Goal: Communication & Community: Answer question/provide support

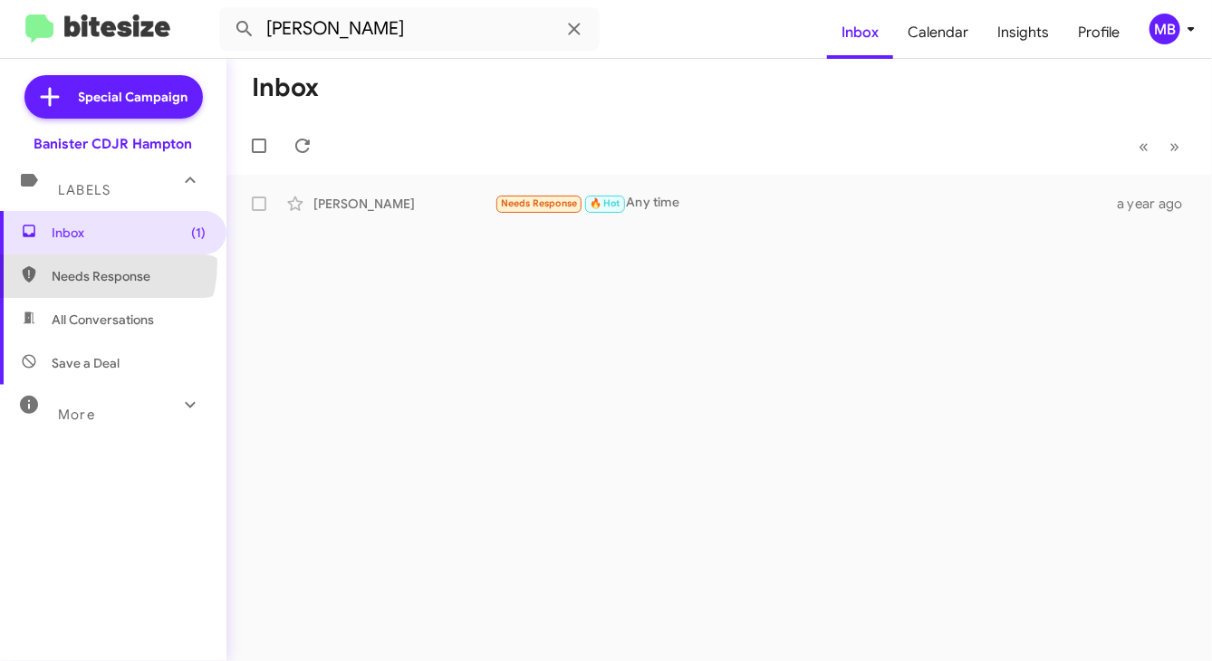
click at [87, 264] on span "Needs Response" at bounding box center [113, 276] width 226 height 43
type input "in:needs-response"
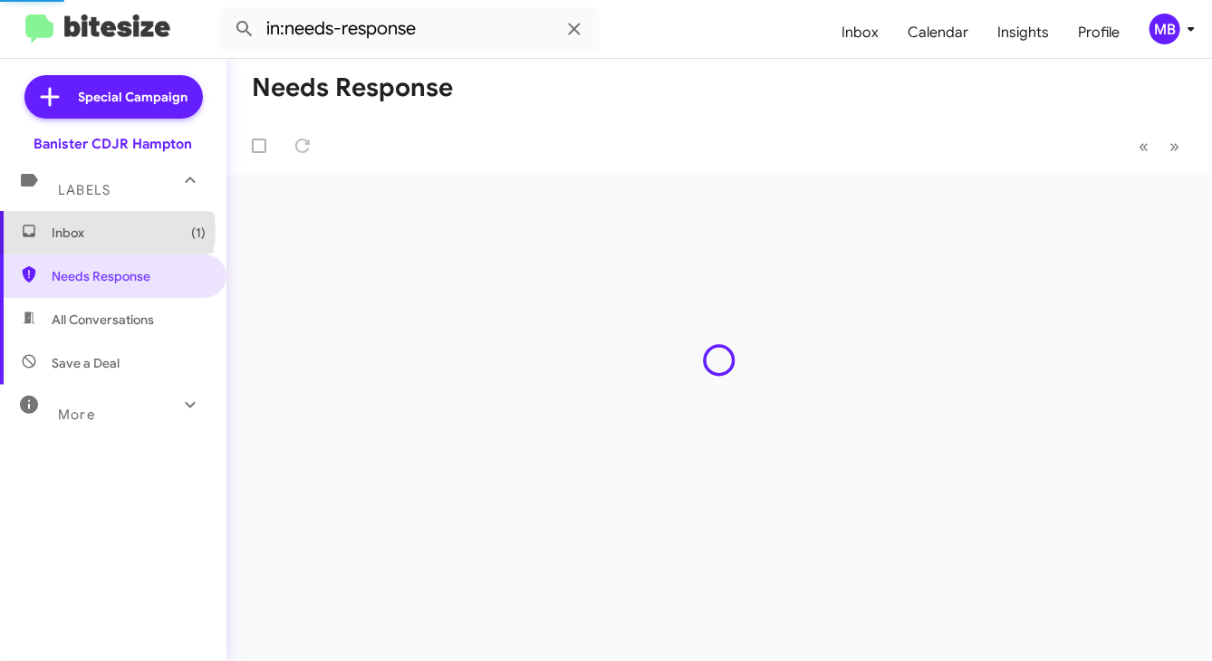
click at [97, 230] on span "Inbox (1)" at bounding box center [129, 233] width 154 height 18
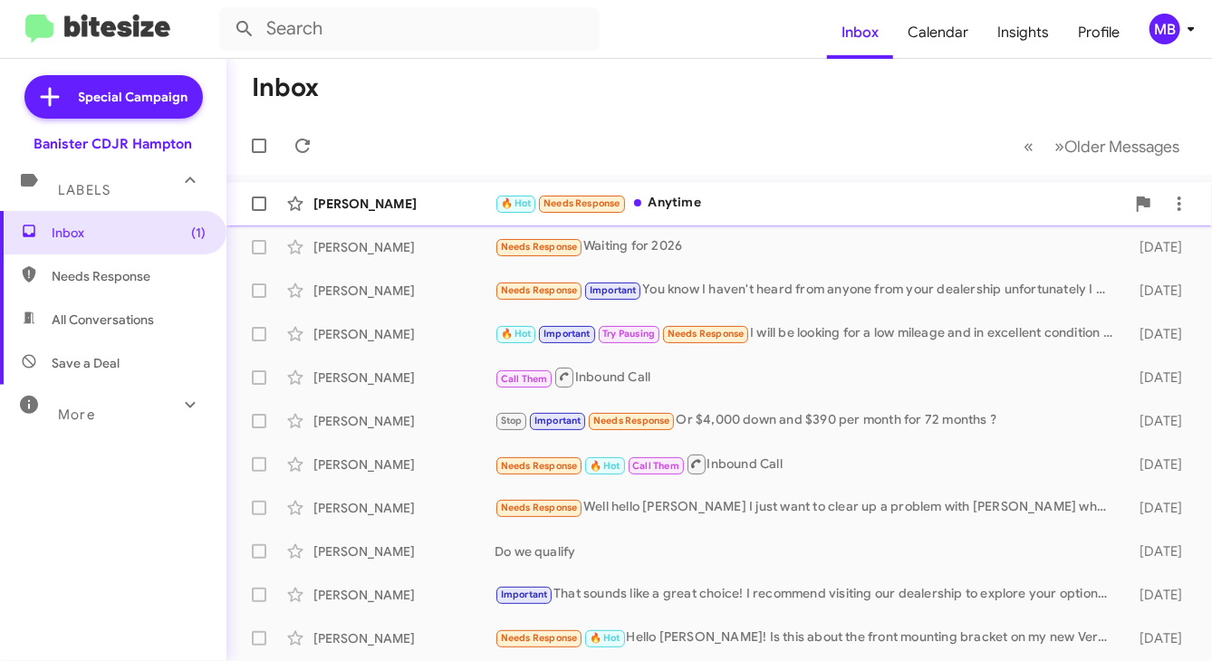
click at [417, 210] on div "[PERSON_NAME]" at bounding box center [403, 204] width 181 height 18
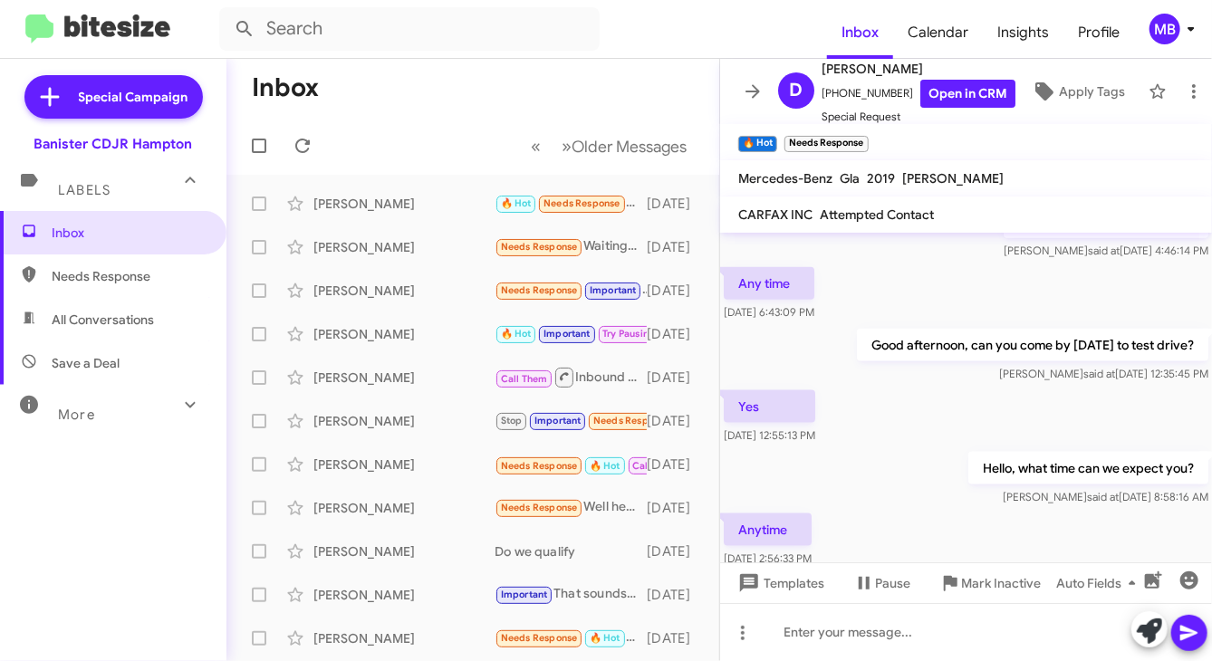
scroll to position [1060, 0]
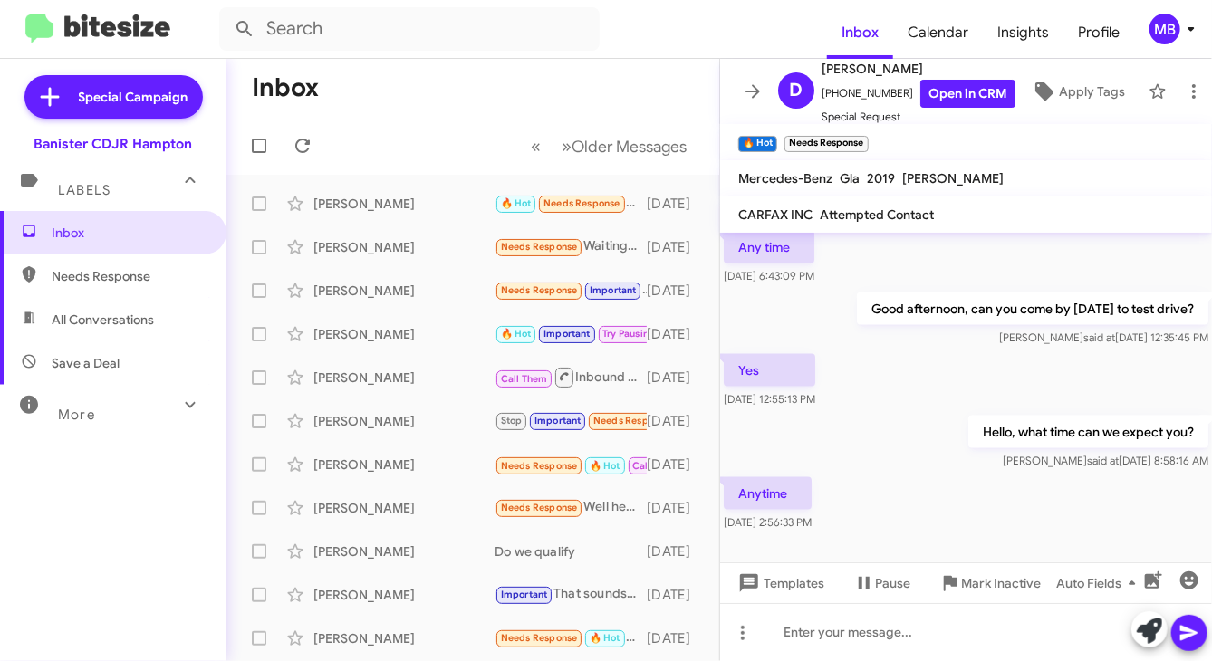
click at [1159, 33] on div "MB" at bounding box center [1165, 29] width 31 height 31
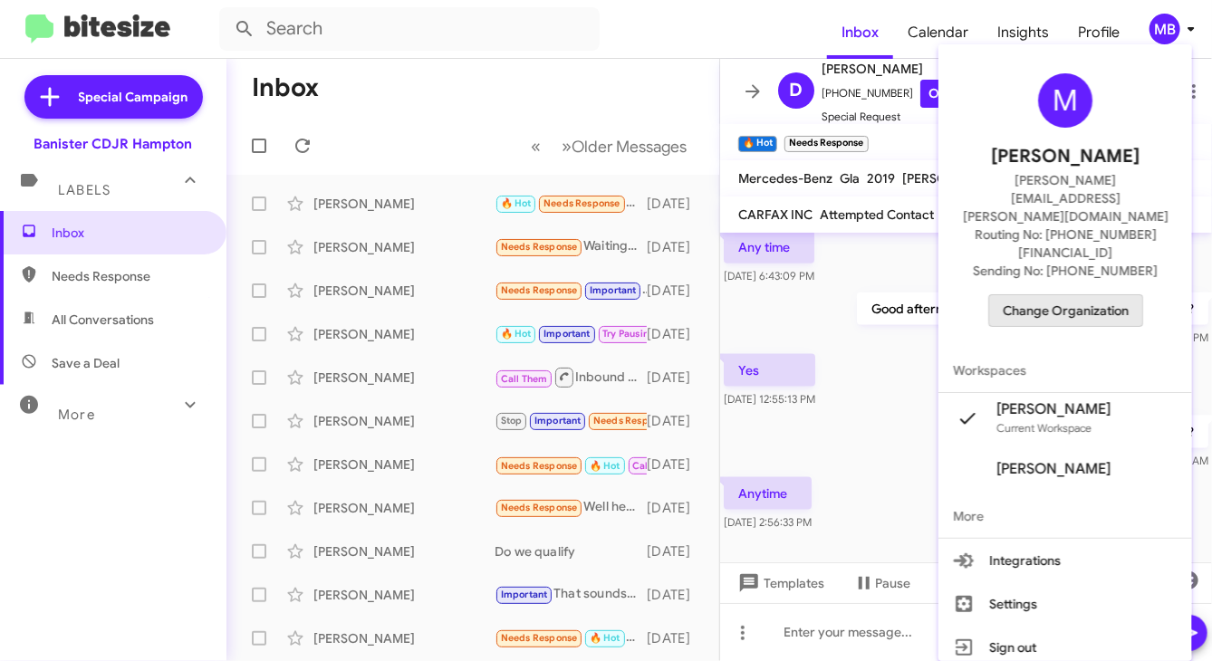
click at [1098, 295] on span "Change Organization" at bounding box center [1066, 310] width 126 height 31
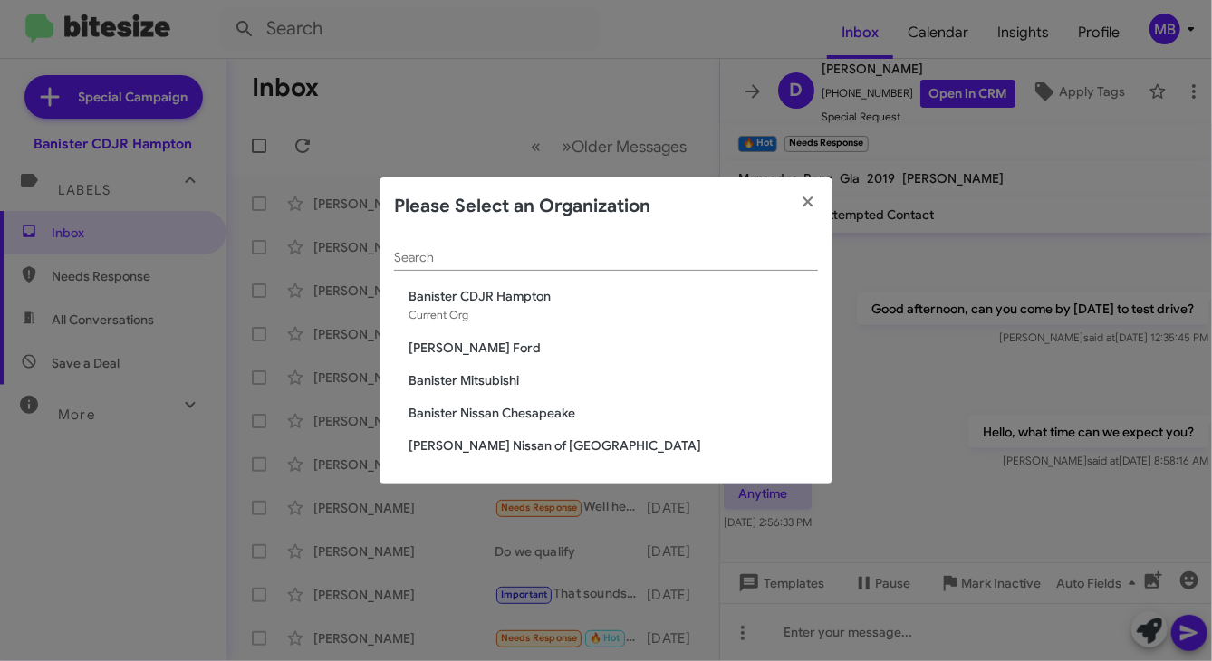
click at [928, 348] on modal-container "Please Select an Organization Search [PERSON_NAME] CDJR [PERSON_NAME] Current O…" at bounding box center [606, 330] width 1212 height 661
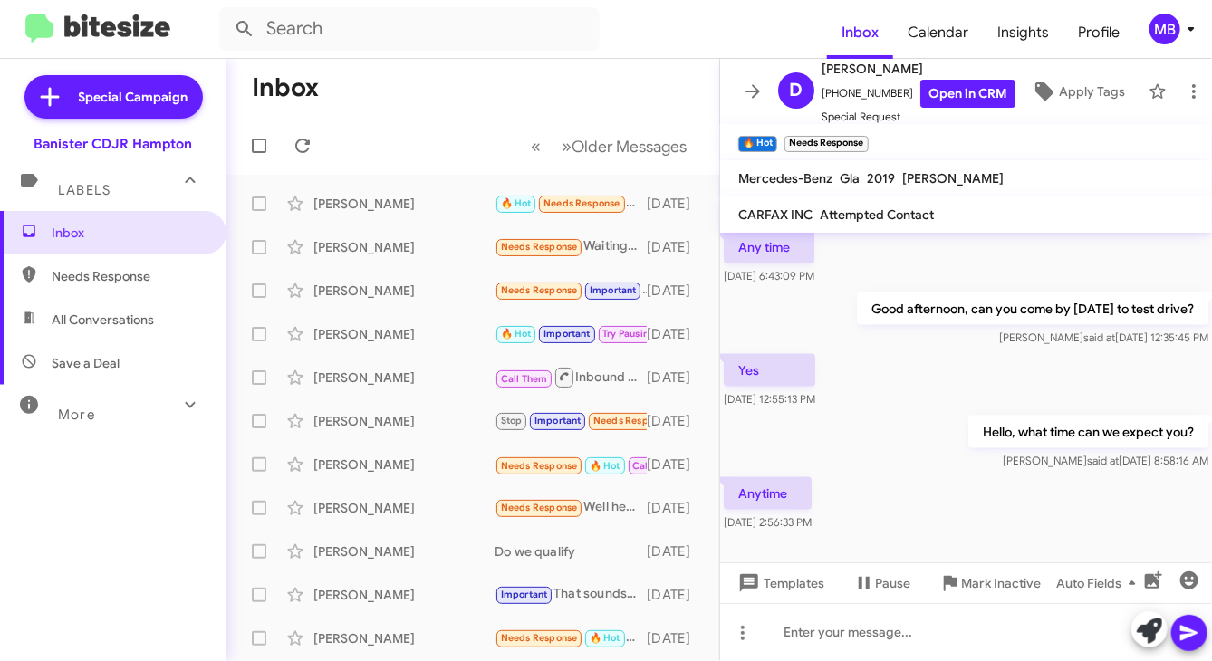
click at [1175, 28] on div "MB" at bounding box center [1165, 29] width 31 height 31
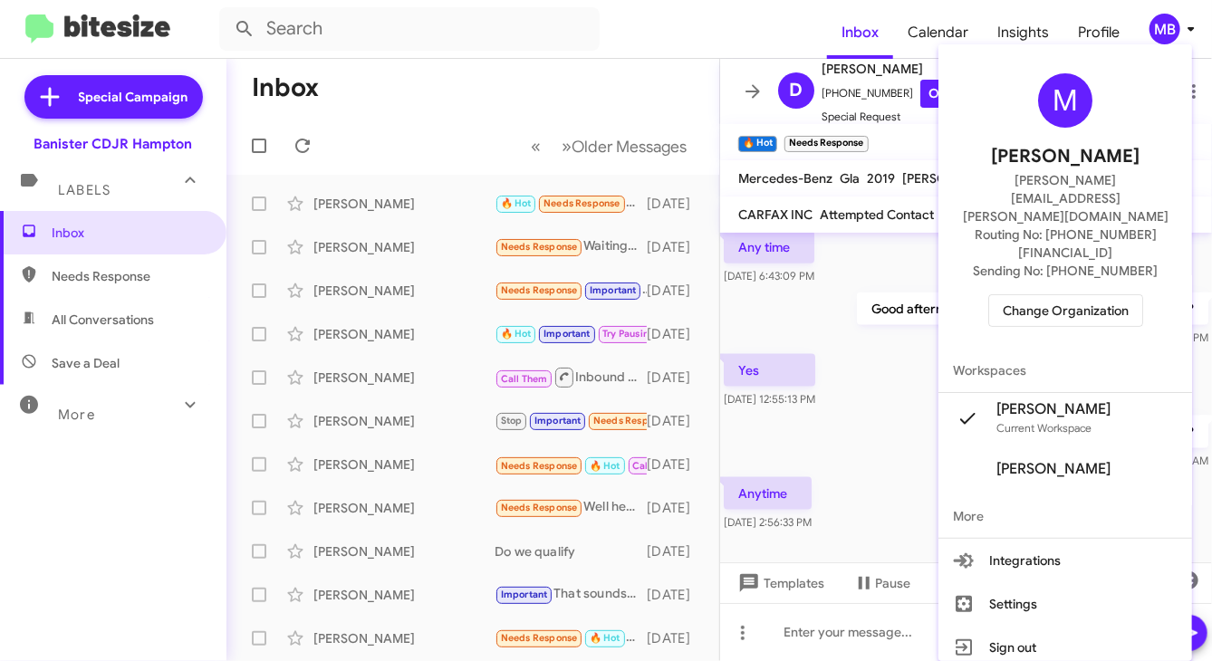
click at [1041, 273] on div "M [PERSON_NAME] [PERSON_NAME][EMAIL_ADDRESS][PERSON_NAME][DOMAIN_NAME] Routing …" at bounding box center [1065, 200] width 254 height 297
click at [1044, 295] on span "Change Organization" at bounding box center [1066, 310] width 126 height 31
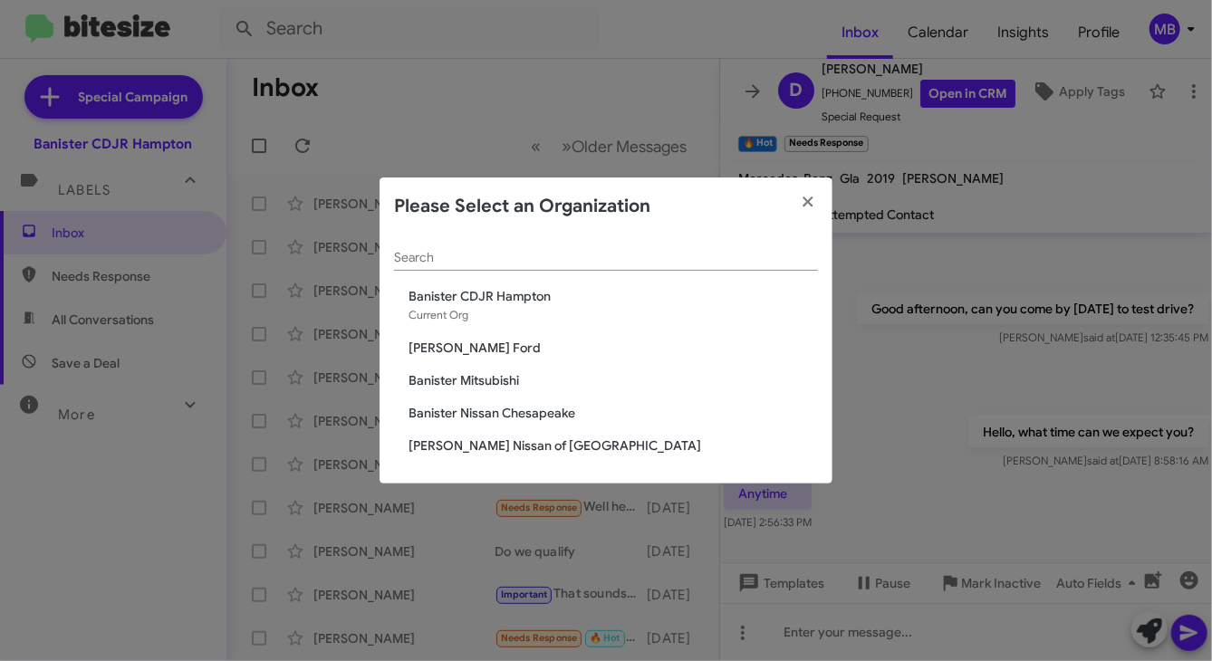
click at [493, 453] on span "[PERSON_NAME] Nissan of [GEOGRAPHIC_DATA]" at bounding box center [613, 446] width 409 height 18
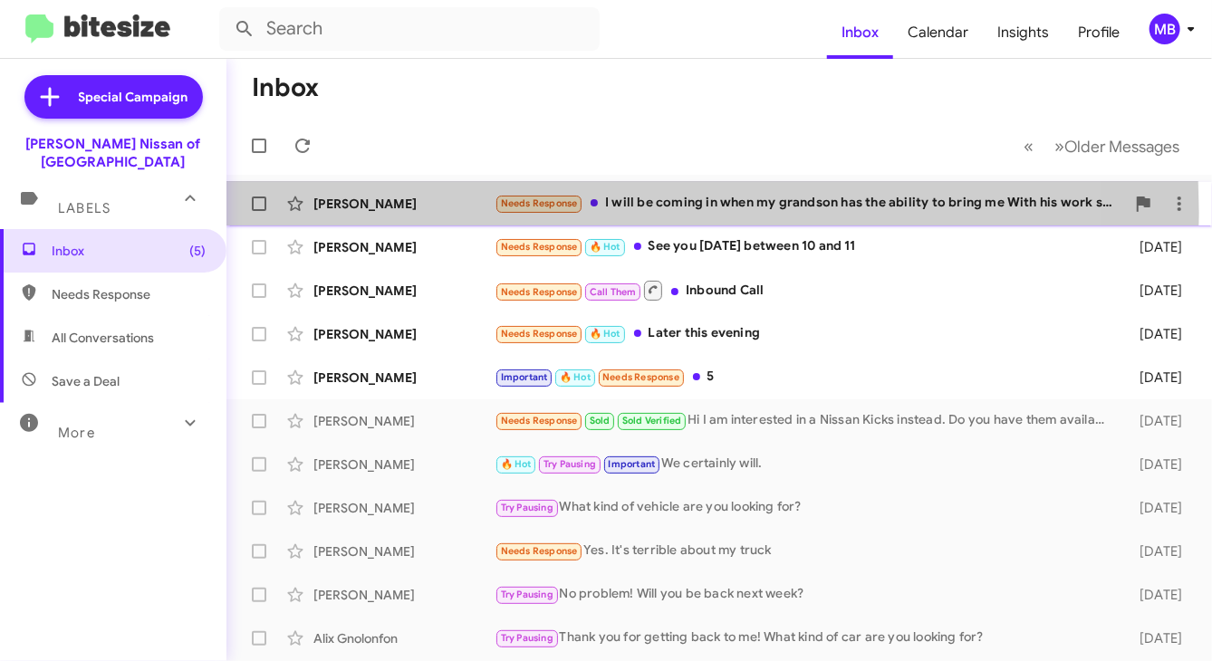
click at [574, 214] on div "[PERSON_NAME] Needs Response I will be coming in when my grandson has the abili…" at bounding box center [719, 204] width 957 height 36
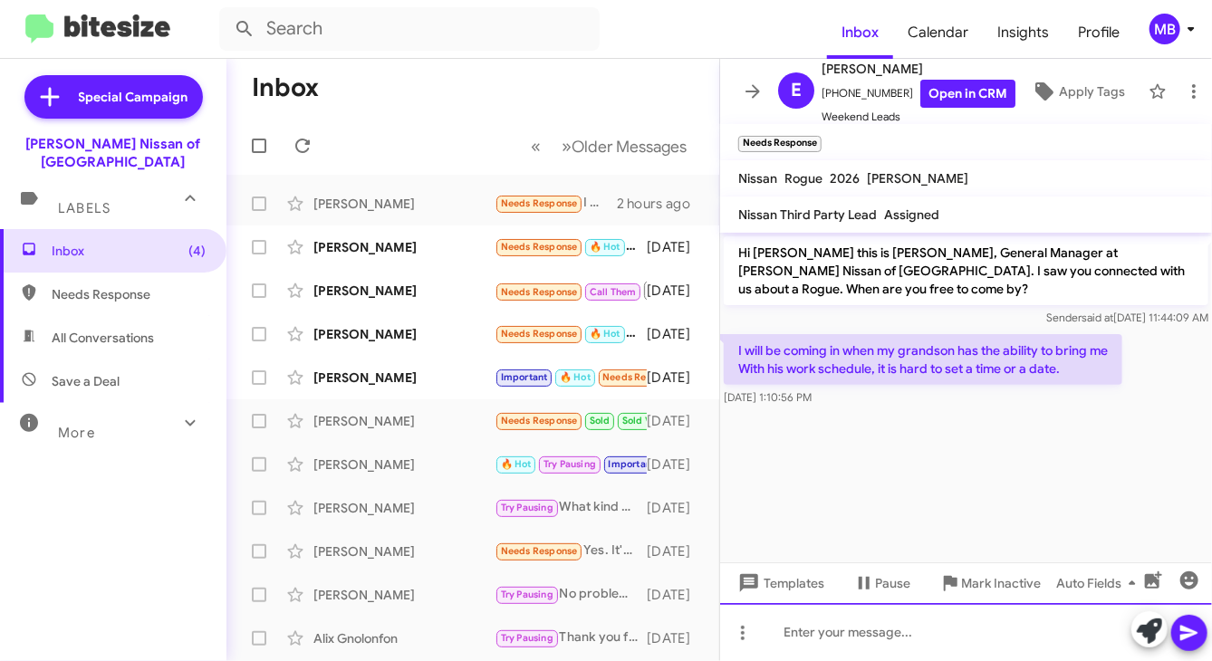
click at [810, 634] on div at bounding box center [966, 632] width 492 height 58
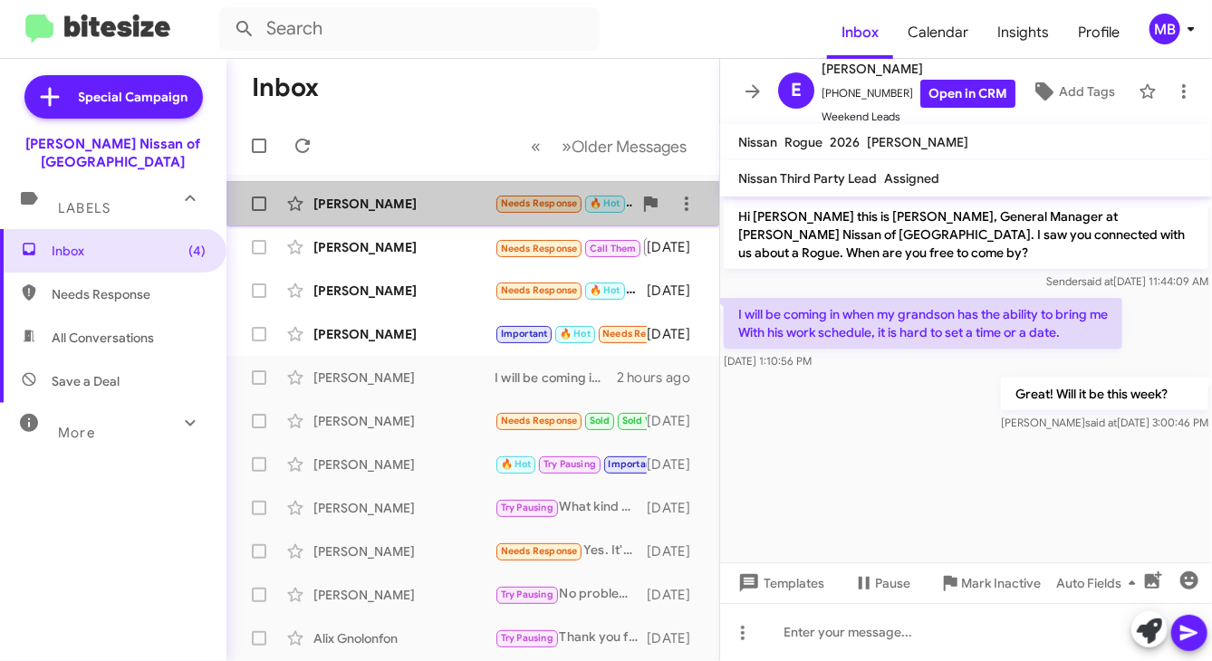
click at [486, 209] on div "Robin Burnette" at bounding box center [403, 204] width 181 height 18
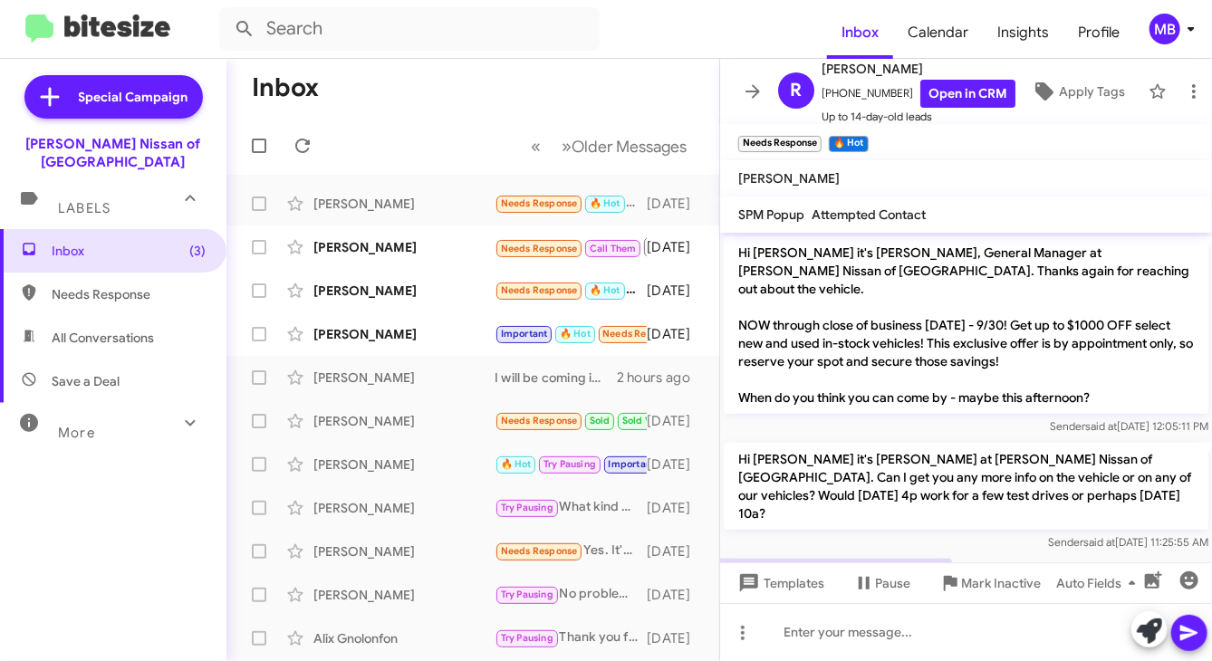
scroll to position [134, 0]
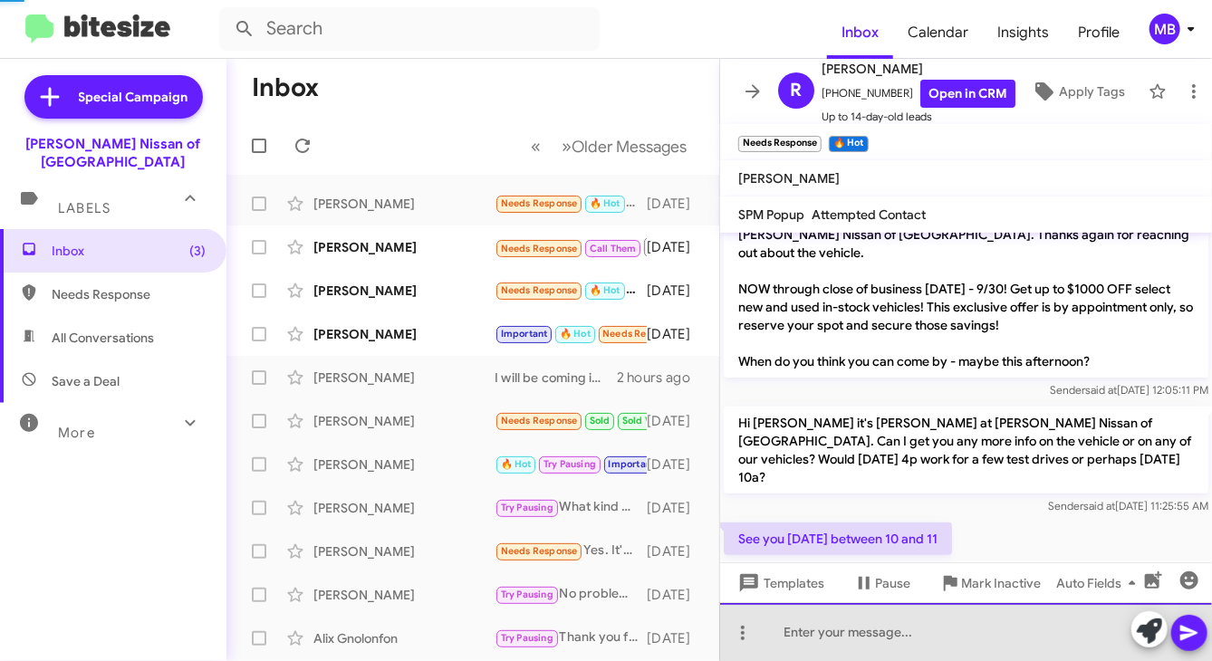
click at [826, 637] on div at bounding box center [966, 632] width 492 height 58
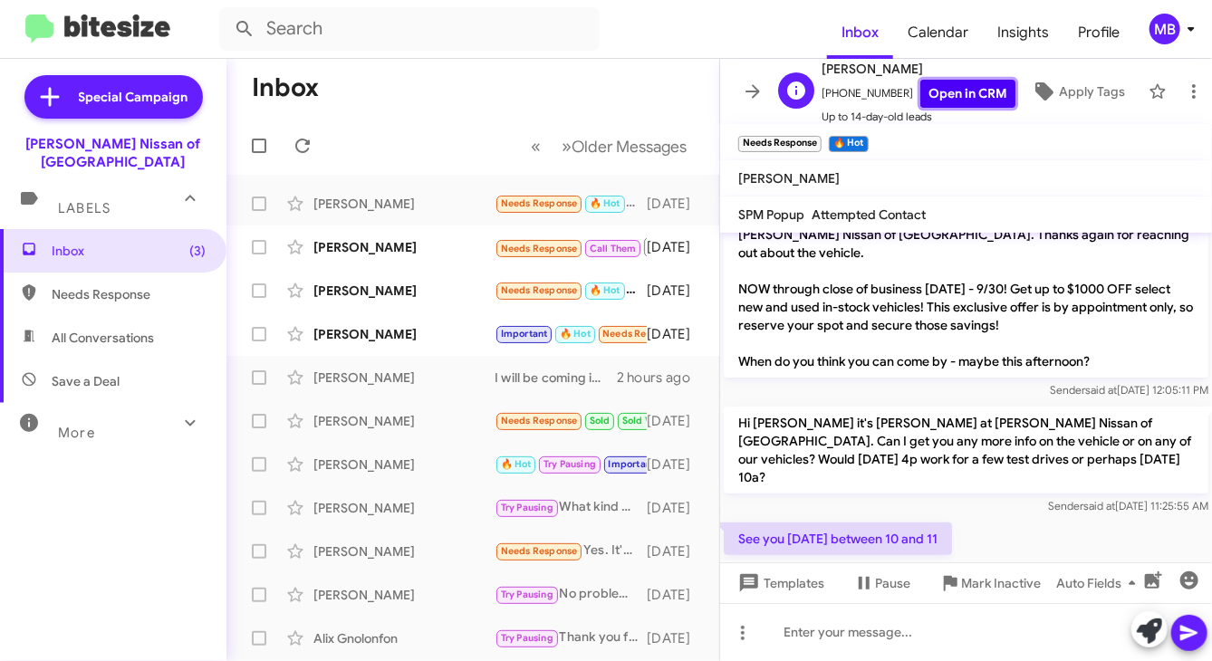
click at [938, 88] on link "Open in CRM" at bounding box center [967, 94] width 95 height 28
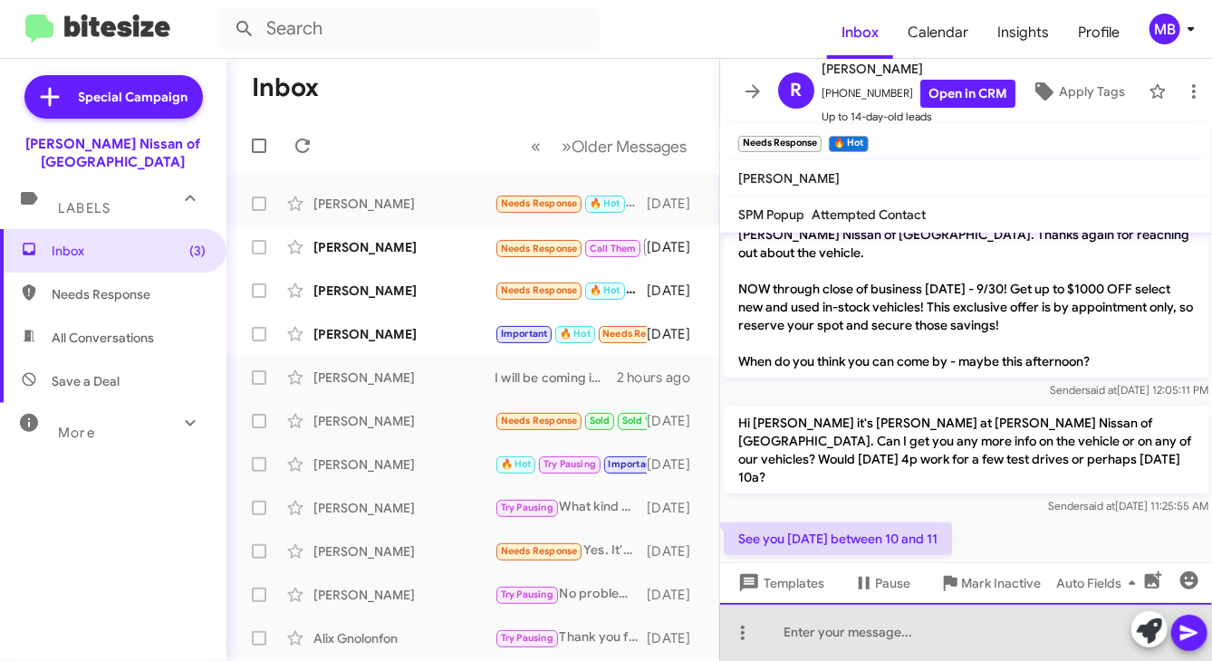
click at [845, 639] on div at bounding box center [966, 632] width 492 height 58
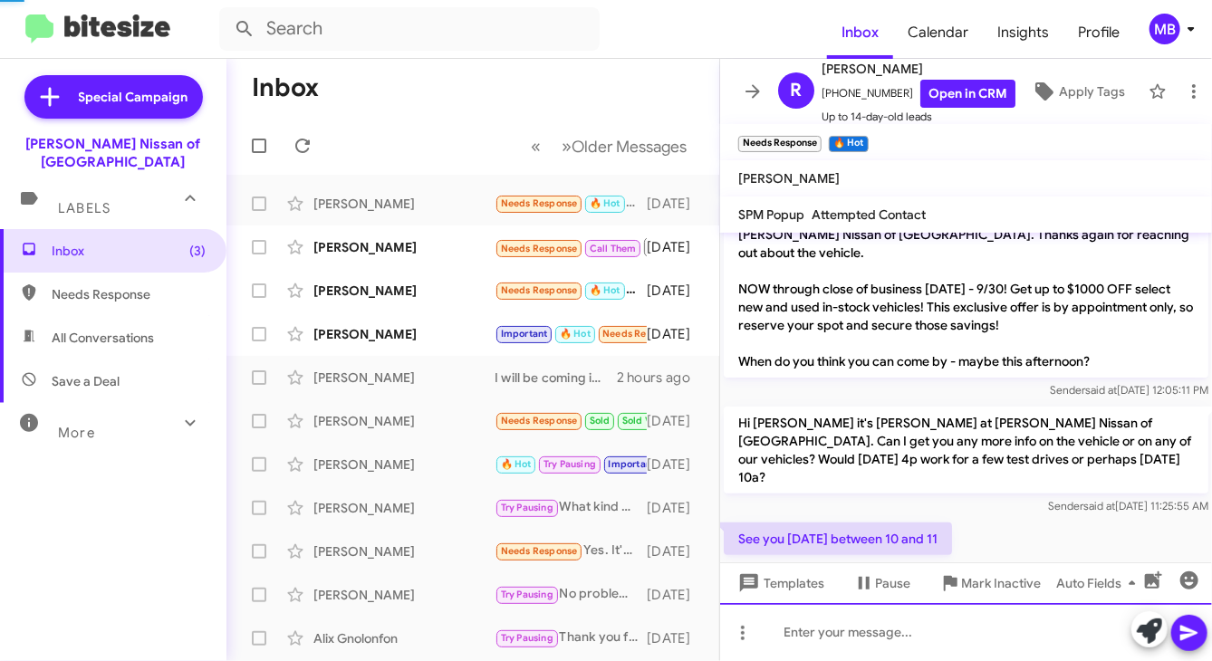
scroll to position [0, 0]
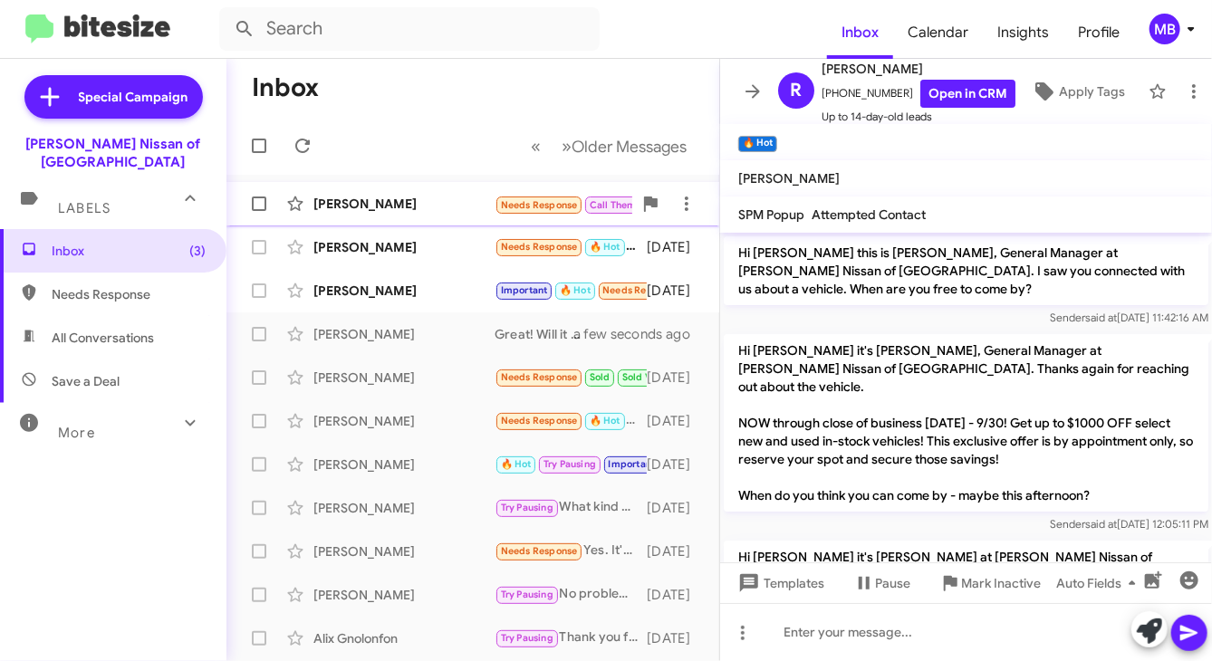
click at [512, 207] on span "Needs Response" at bounding box center [539, 205] width 77 height 12
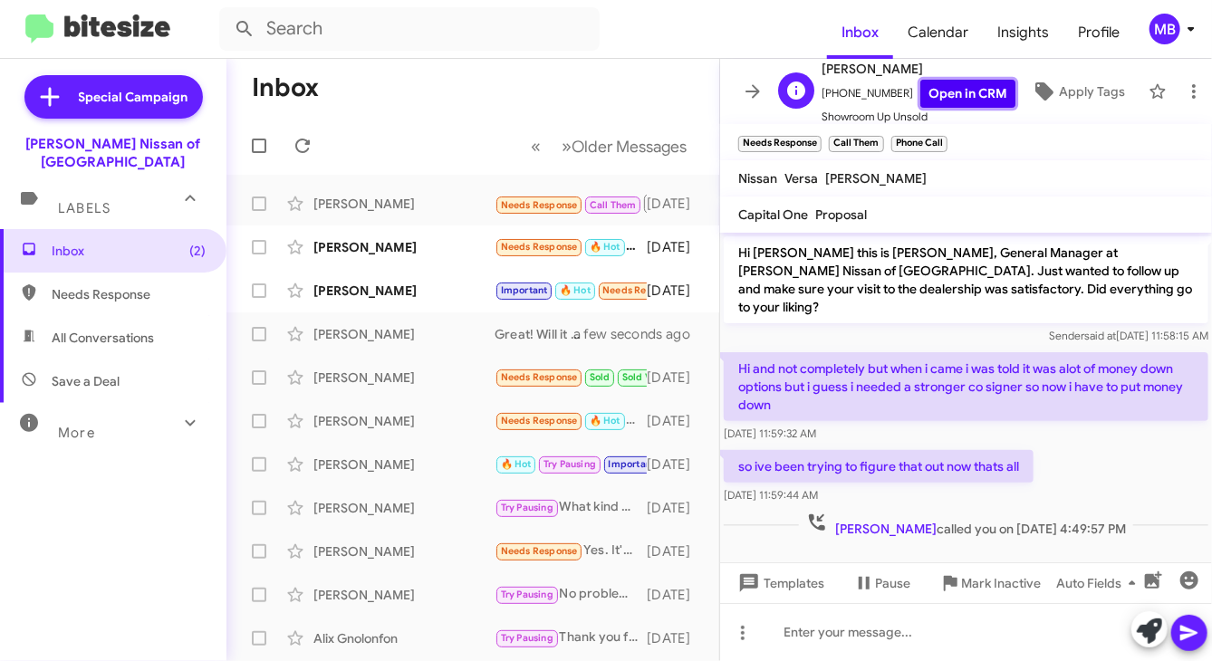
click at [960, 90] on link "Open in CRM" at bounding box center [967, 94] width 95 height 28
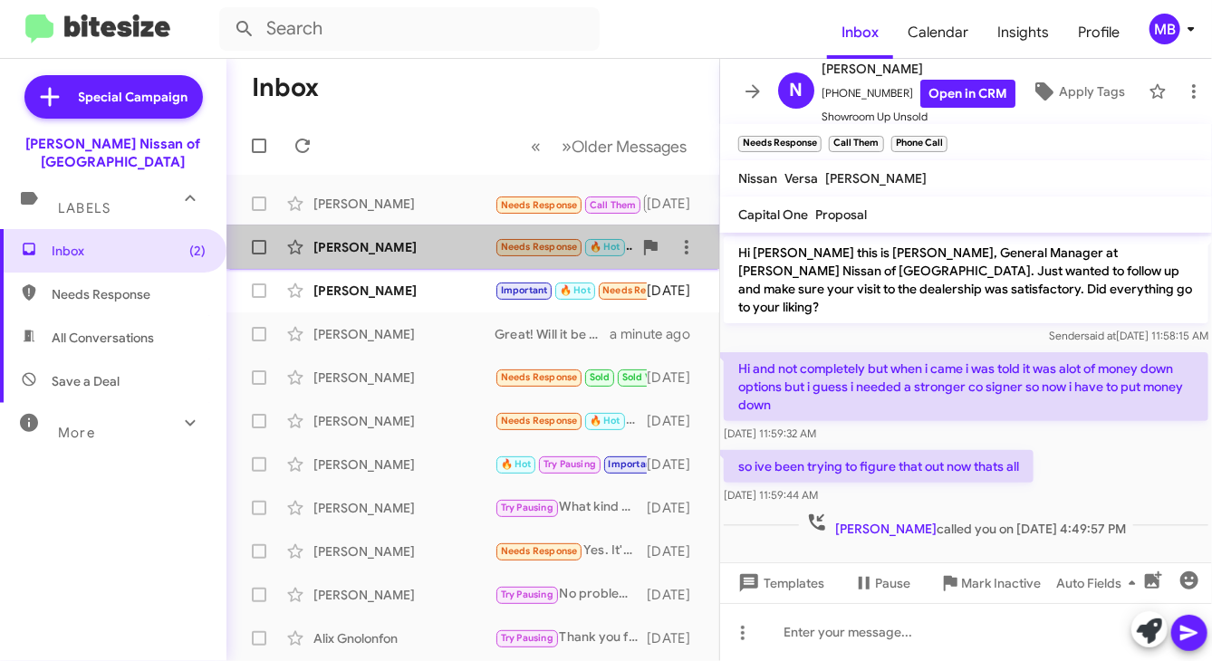
click at [490, 247] on div "Paula Smith" at bounding box center [403, 247] width 181 height 18
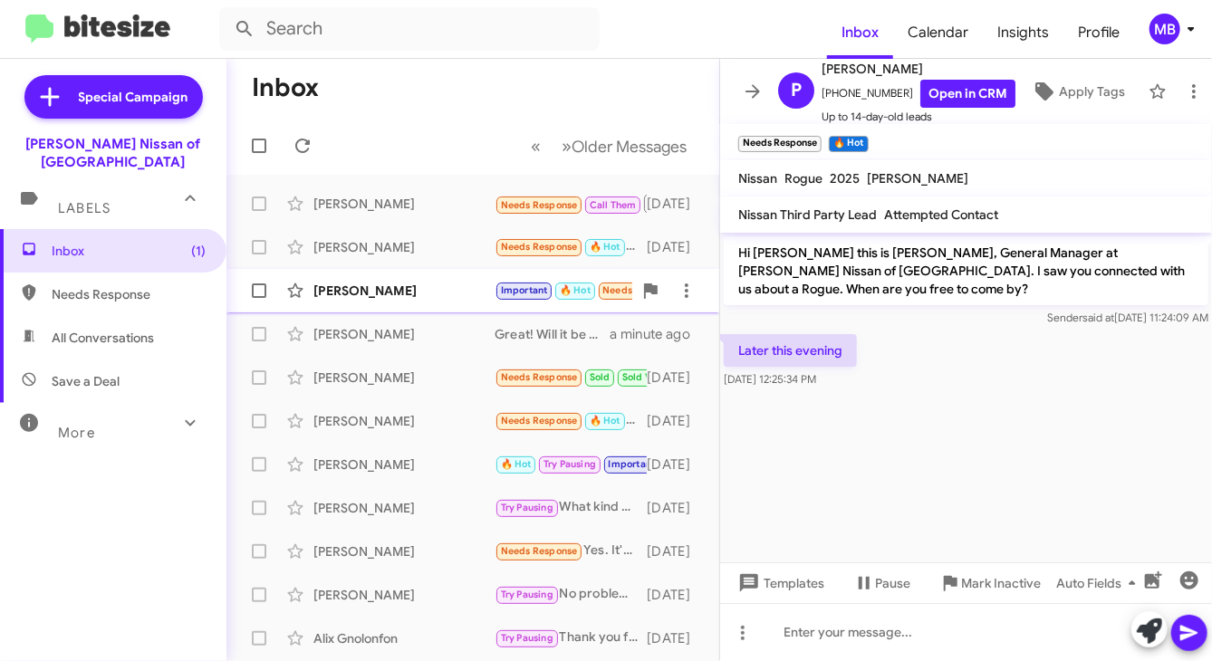
click at [453, 305] on div "Rosa Santos Important 🔥 Hot Needs Response 5 3 days ago" at bounding box center [473, 291] width 464 height 36
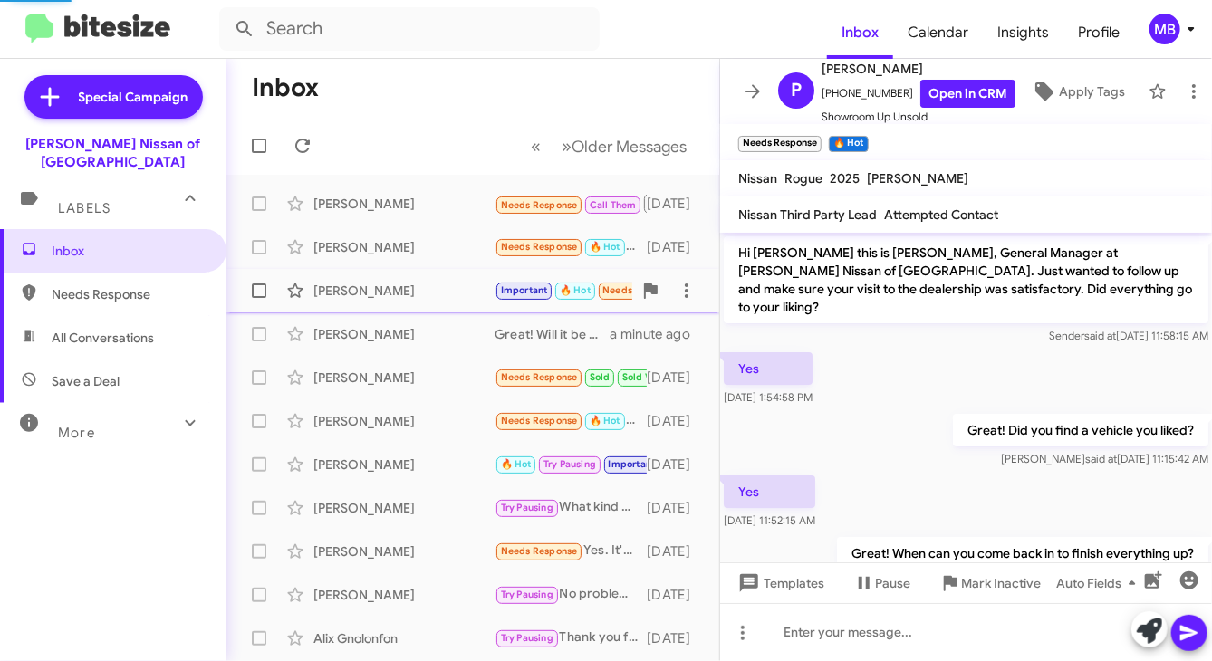
scroll to position [236, 0]
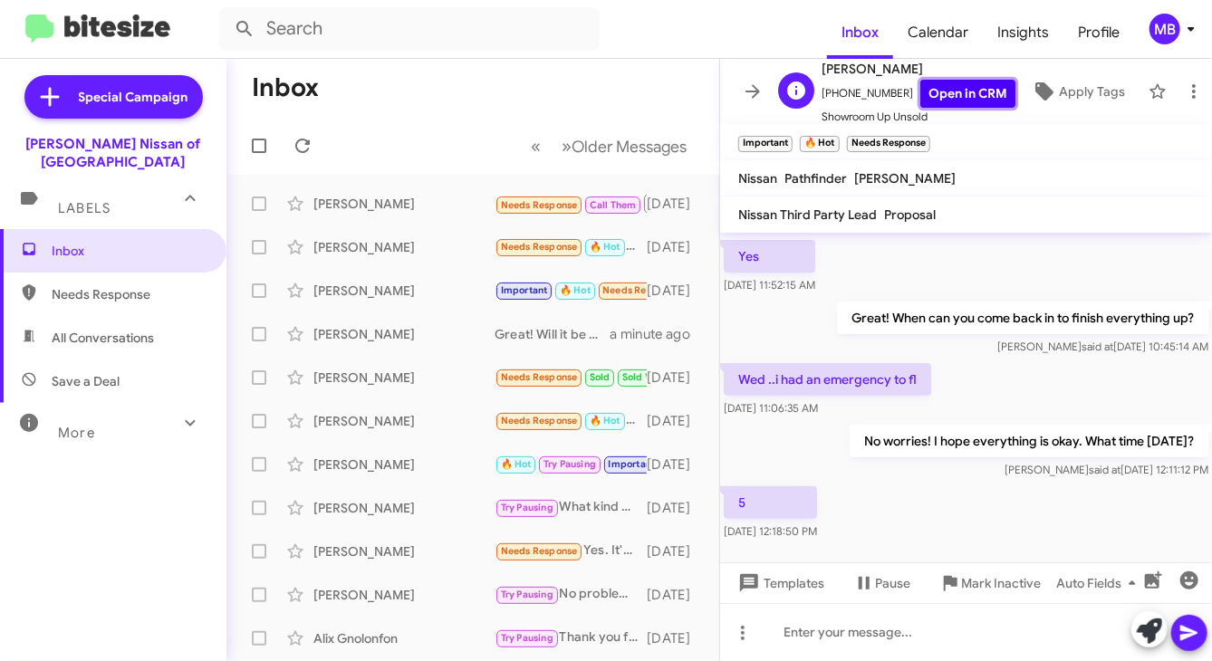
click at [933, 90] on link "Open in CRM" at bounding box center [967, 94] width 95 height 28
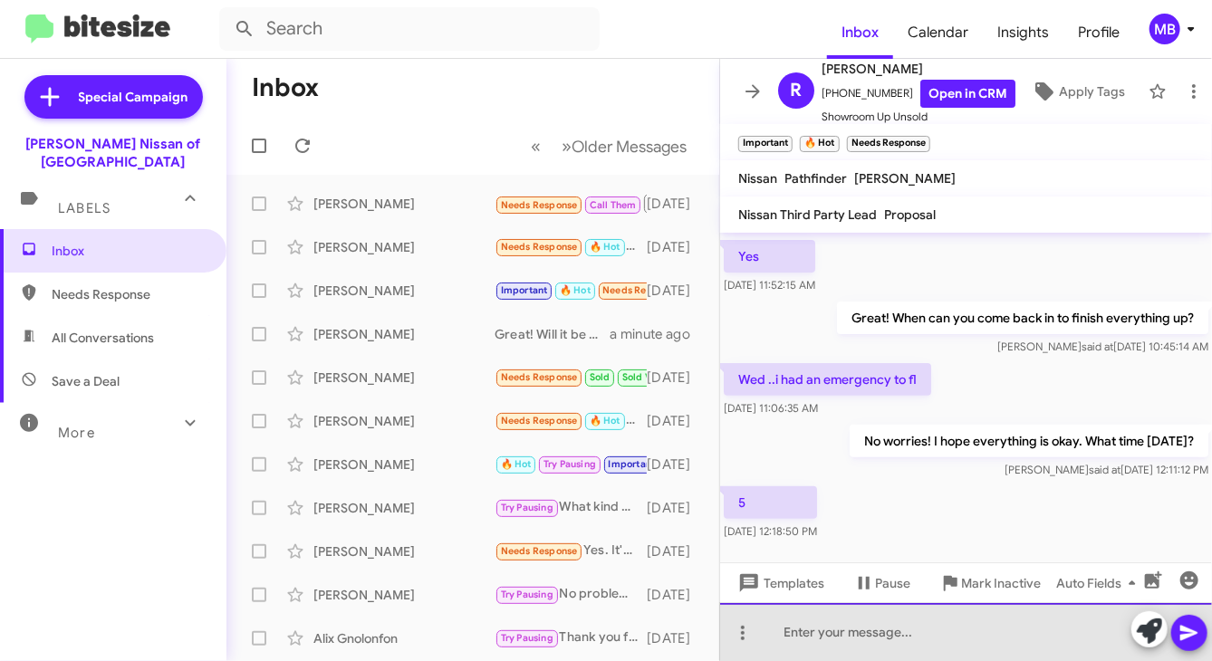
click at [811, 642] on div at bounding box center [966, 632] width 492 height 58
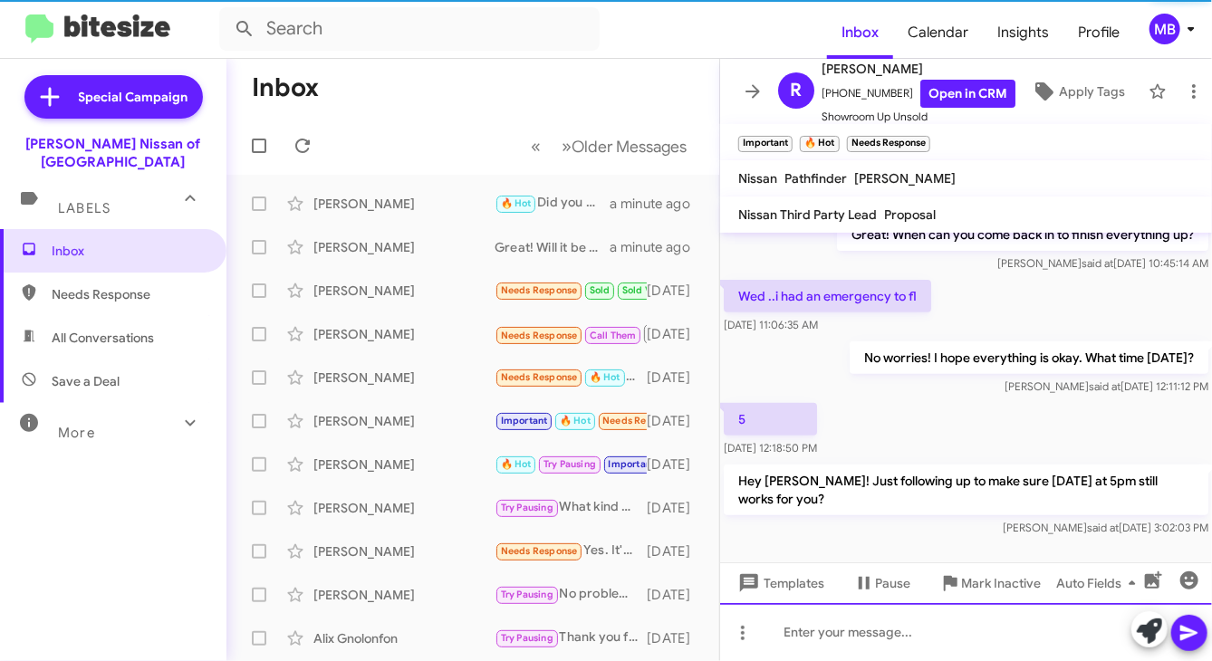
scroll to position [319, 0]
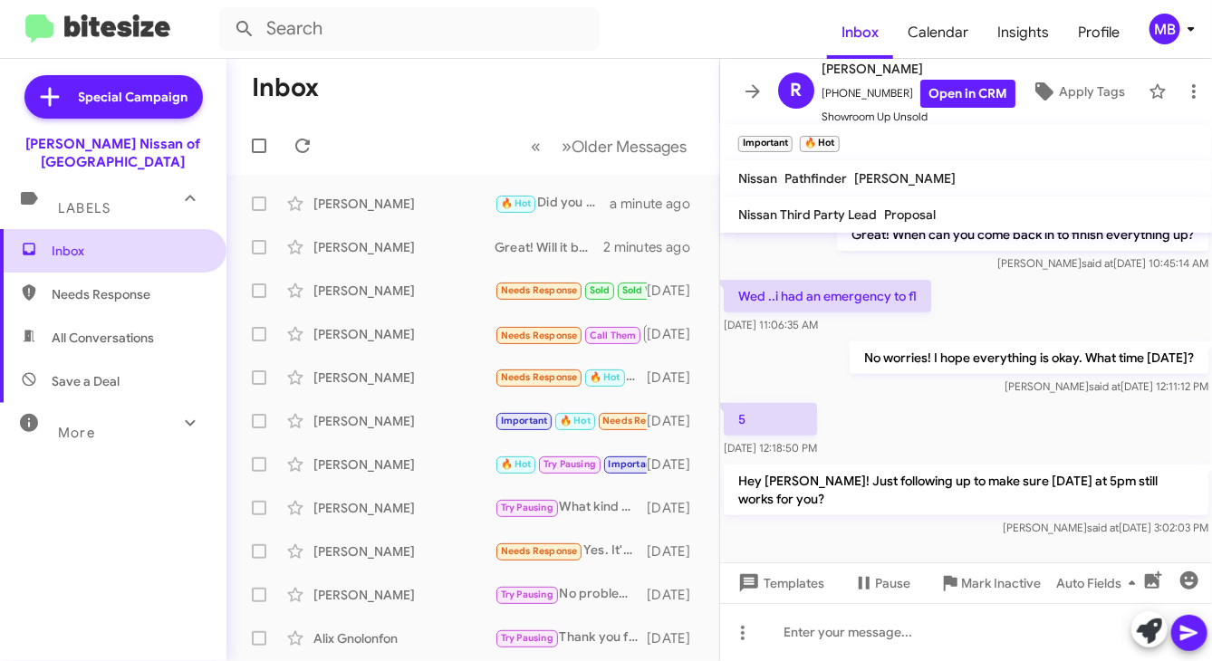
click at [90, 253] on span "Inbox" at bounding box center [113, 250] width 226 height 43
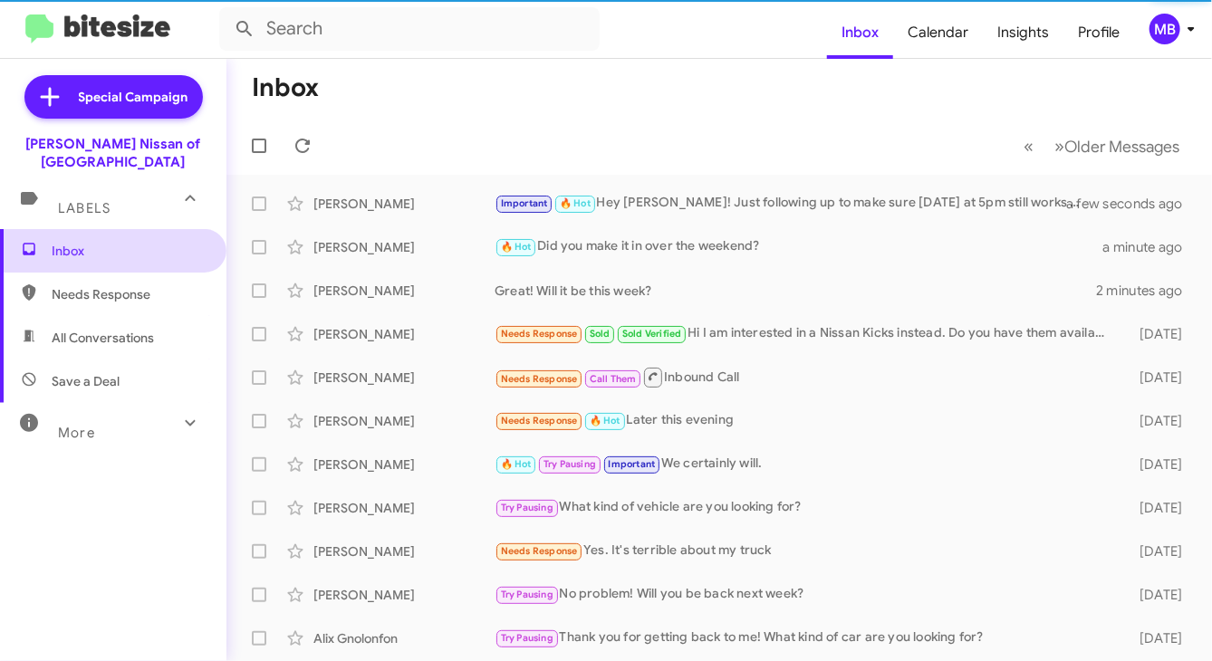
click at [87, 244] on span "Inbox" at bounding box center [113, 250] width 226 height 43
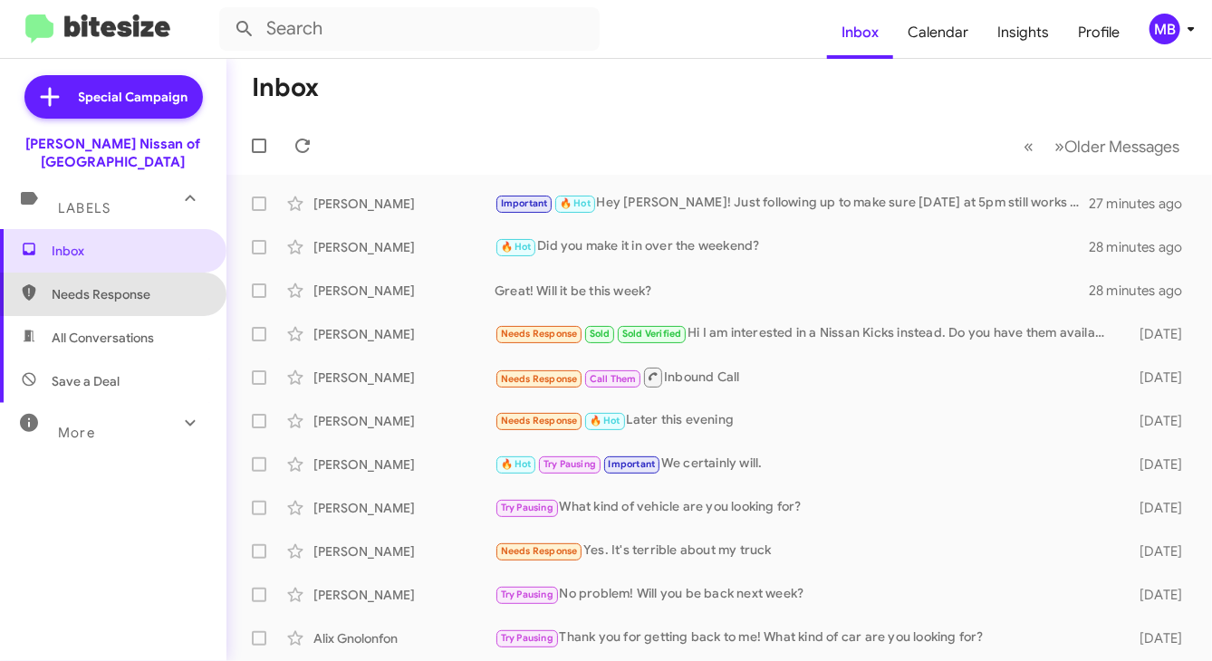
click at [142, 273] on span "Needs Response" at bounding box center [113, 294] width 226 height 43
type input "in:needs-response"
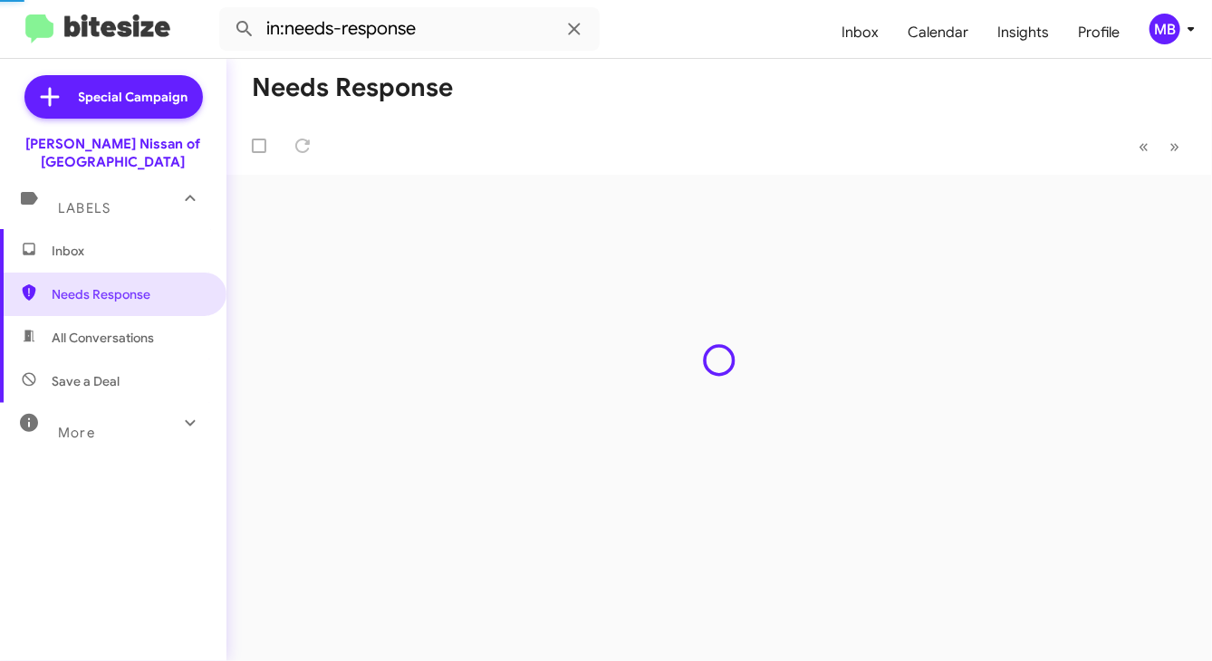
click at [141, 242] on span "Inbox" at bounding box center [129, 251] width 154 height 18
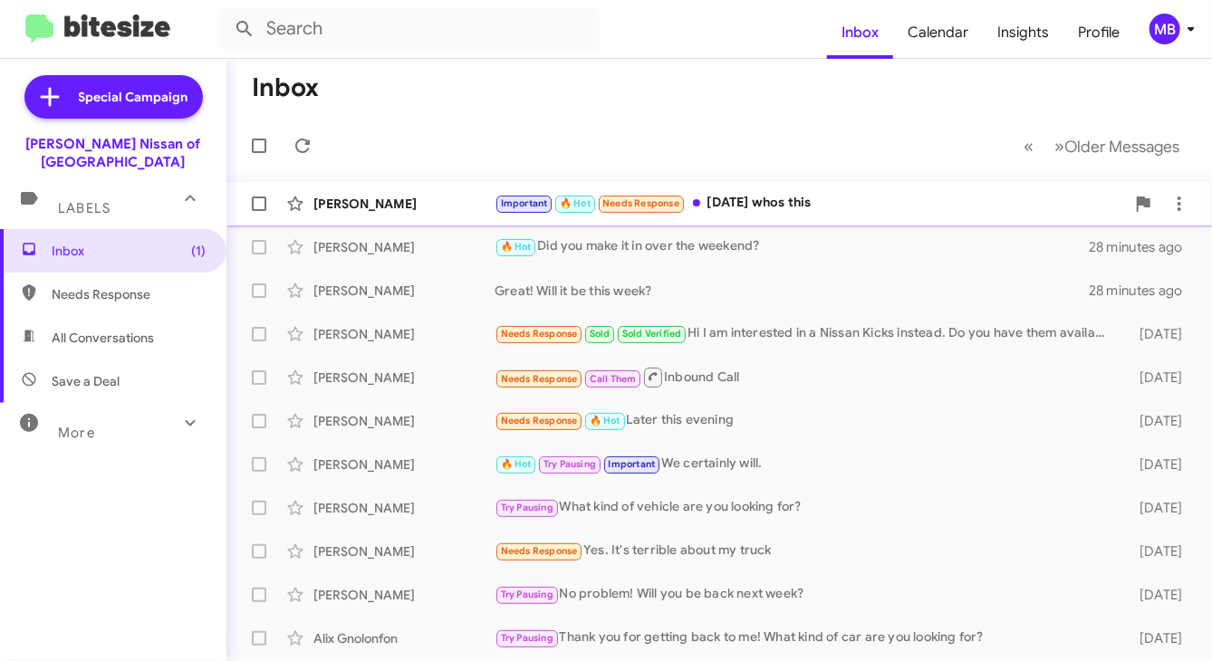
click at [728, 207] on div "Important 🔥 Hot Needs Response Thursday whos this" at bounding box center [810, 203] width 630 height 21
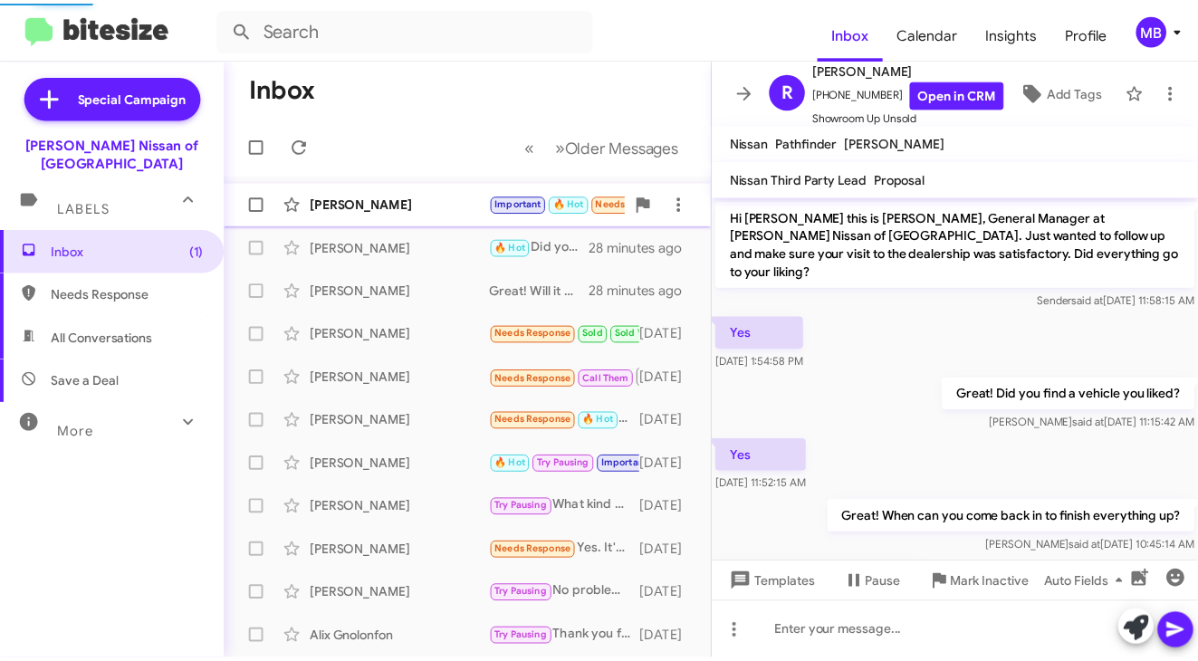
scroll to position [277, 0]
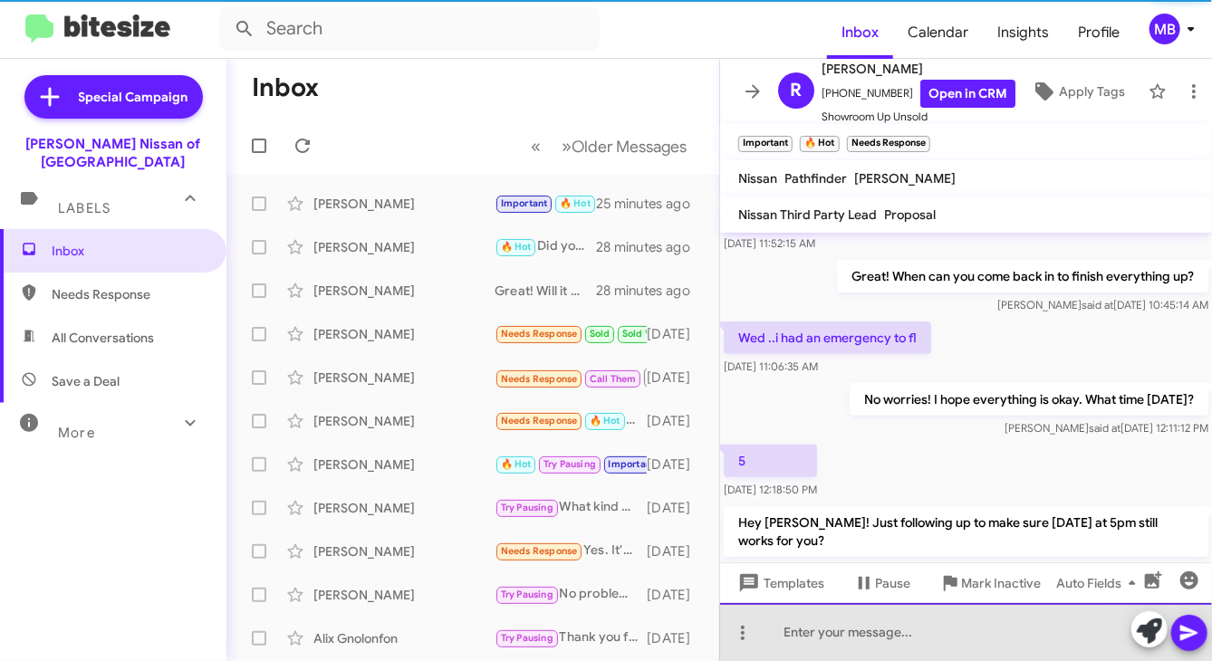
click at [812, 633] on div at bounding box center [966, 632] width 492 height 58
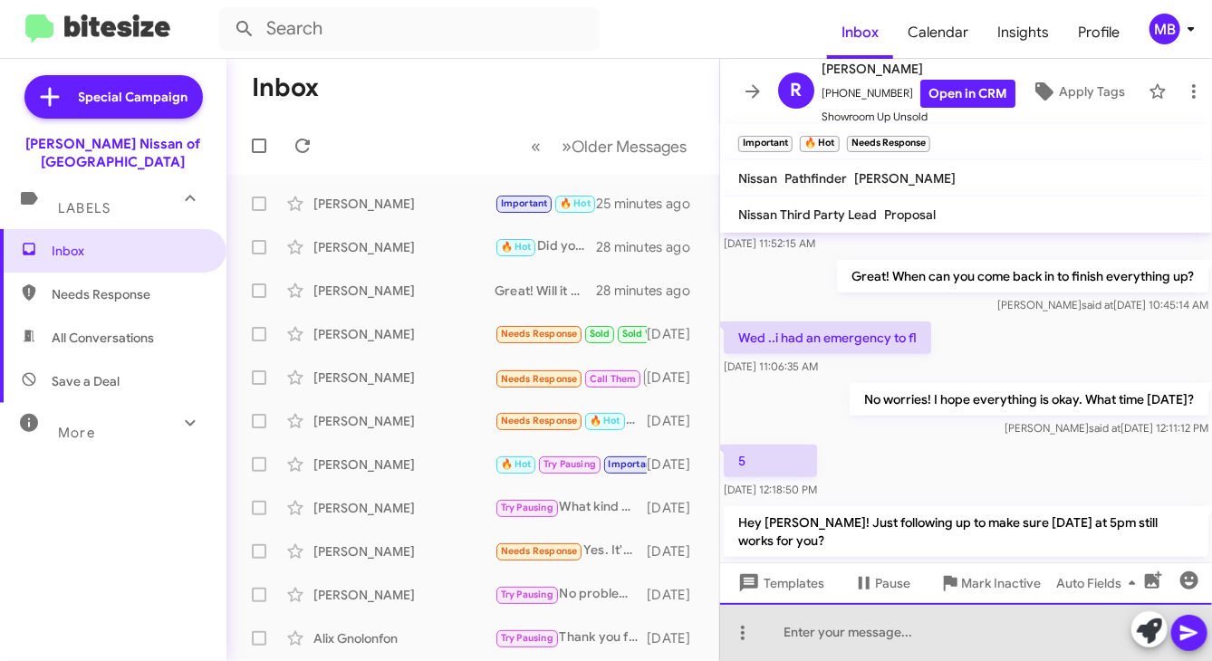
click at [812, 633] on div at bounding box center [966, 632] width 492 height 58
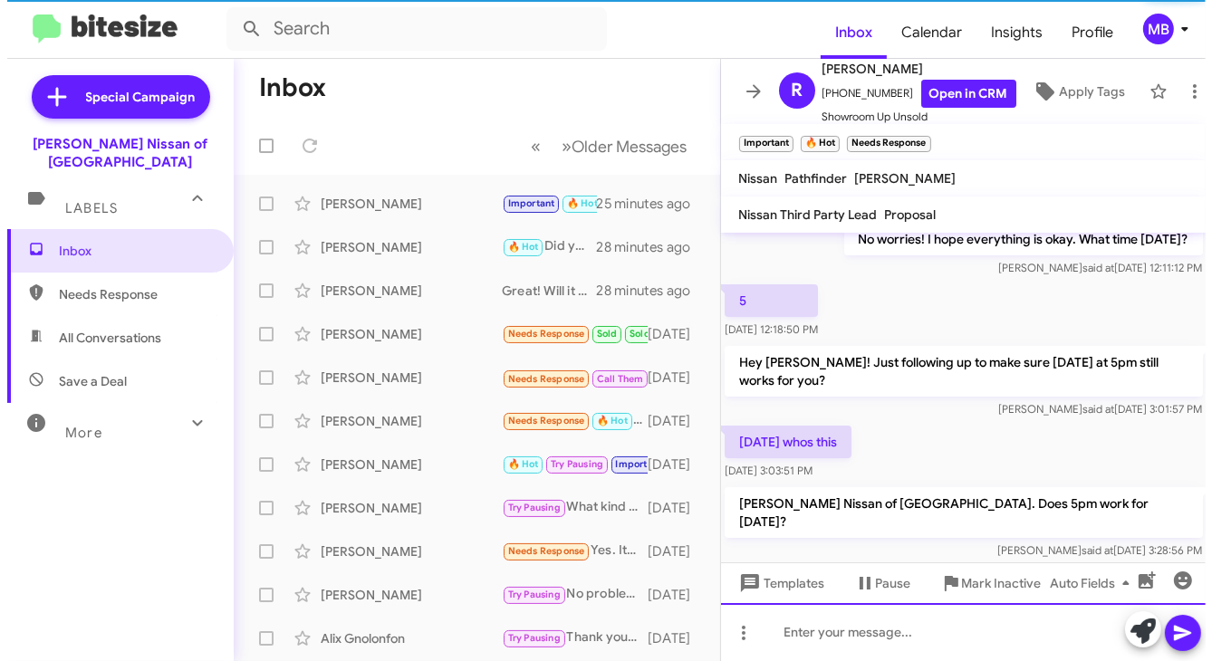
scroll to position [452, 0]
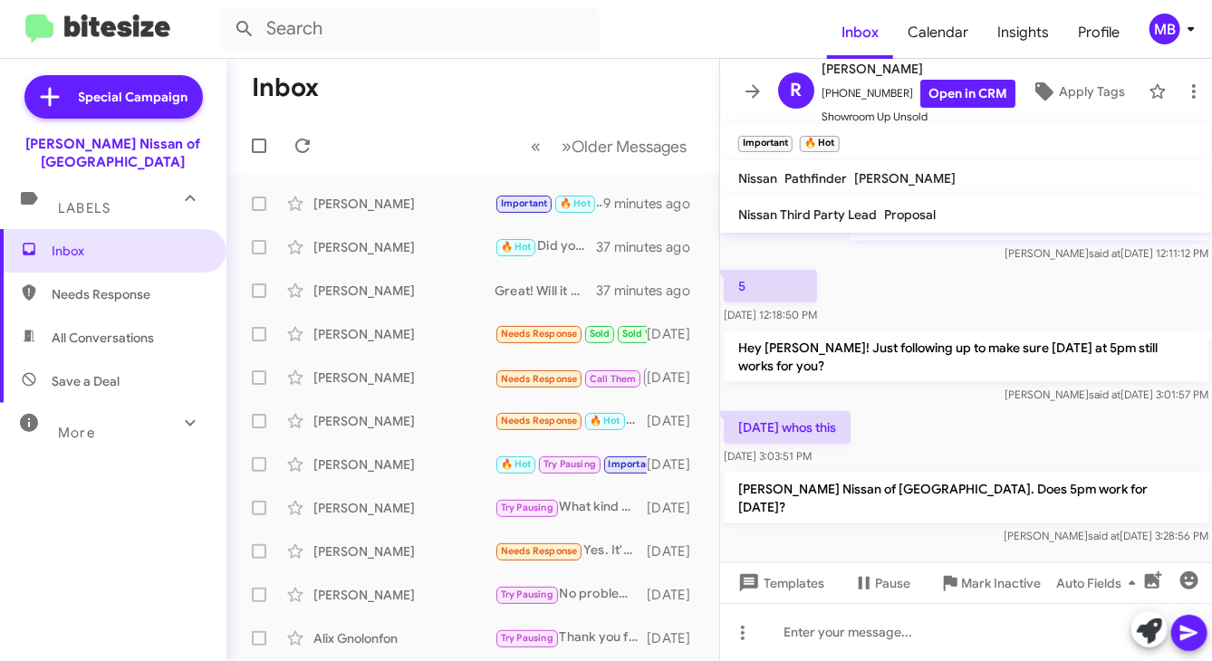
click at [94, 285] on span "Needs Response" at bounding box center [129, 294] width 154 height 18
type input "in:needs-response"
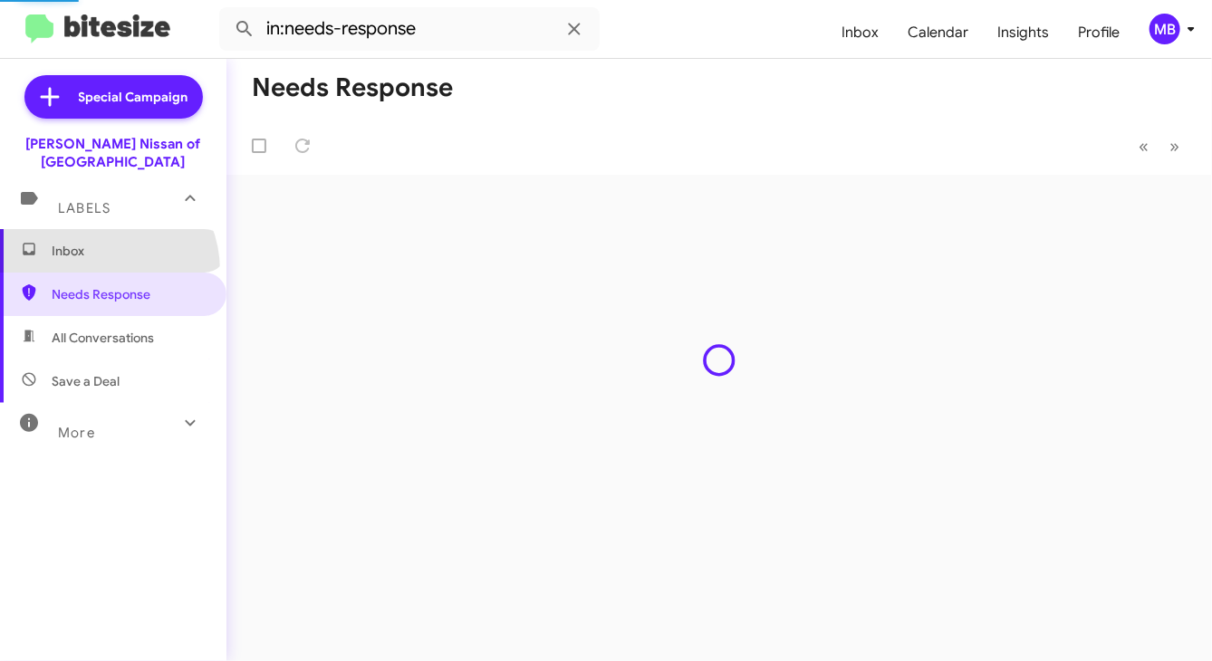
click at [98, 252] on span "Inbox" at bounding box center [113, 250] width 226 height 43
